Goal: Find specific page/section: Find specific page/section

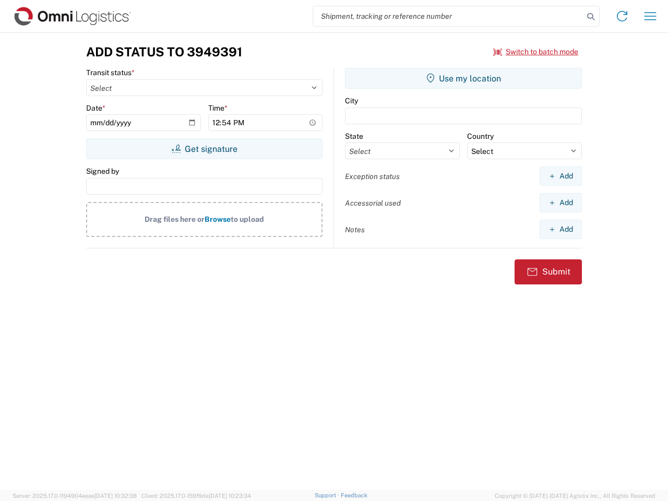
click at [448, 16] on input "search" at bounding box center [448, 16] width 270 height 20
click at [590, 17] on icon at bounding box center [590, 16] width 15 height 15
click at [622, 16] on icon at bounding box center [621, 16] width 17 height 17
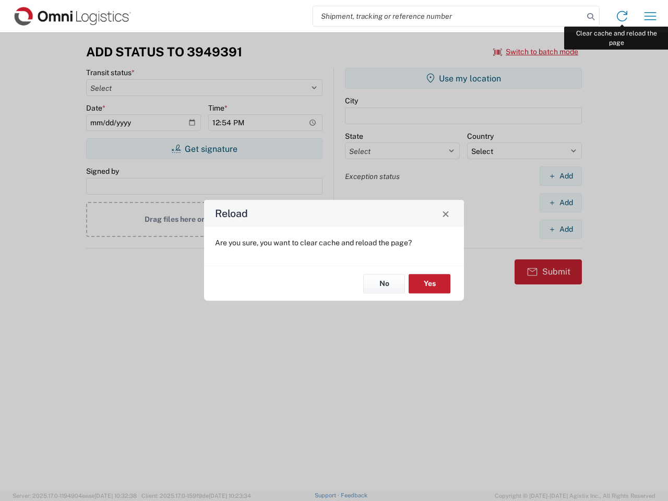
click at [650, 16] on div "Reload Are you sure, you want to clear cache and reload the page? No Yes" at bounding box center [334, 250] width 668 height 501
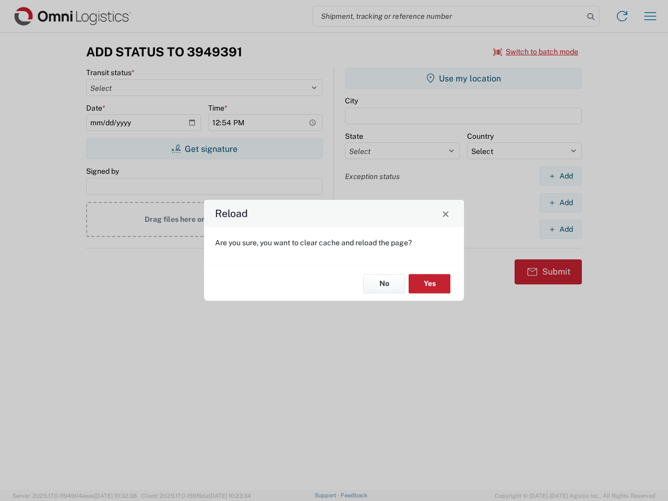
click at [536, 52] on div "Reload Are you sure, you want to clear cache and reload the page? No Yes" at bounding box center [334, 250] width 668 height 501
click at [204, 149] on div "Reload Are you sure, you want to clear cache and reload the page? No Yes" at bounding box center [334, 250] width 668 height 501
click at [463, 78] on div "Reload Are you sure, you want to clear cache and reload the page? No Yes" at bounding box center [334, 250] width 668 height 501
click at [560, 176] on div "Reload Are you sure, you want to clear cache and reload the page? No Yes" at bounding box center [334, 250] width 668 height 501
click at [560, 202] on div "Reload Are you sure, you want to clear cache and reload the page? No Yes" at bounding box center [334, 250] width 668 height 501
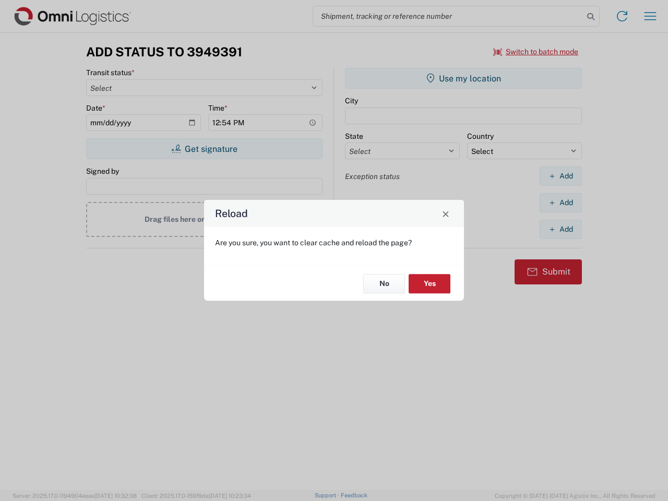
click at [560, 229] on div "Reload Are you sure, you want to clear cache and reload the page? No Yes" at bounding box center [334, 250] width 668 height 501
